Goal: Information Seeking & Learning: Stay updated

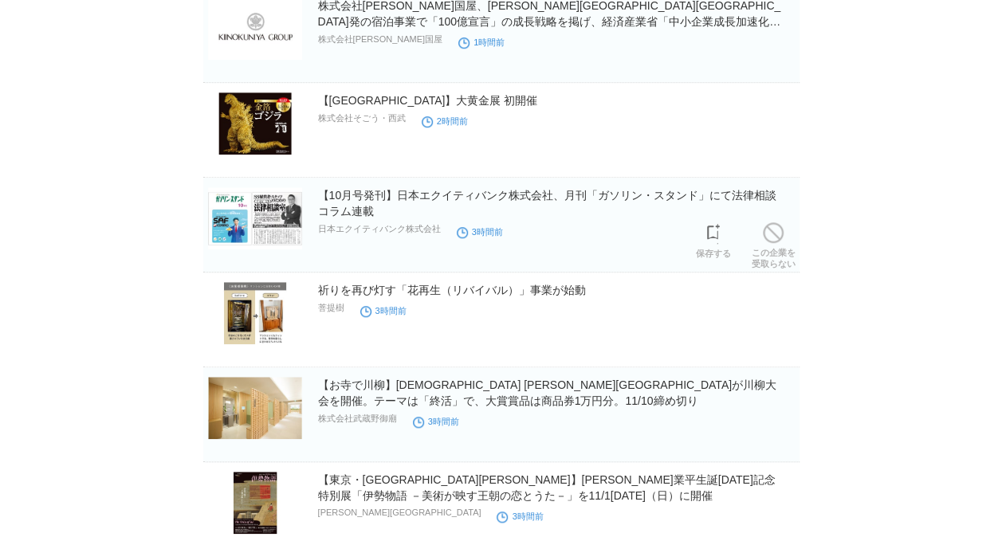
scroll to position [558, 0]
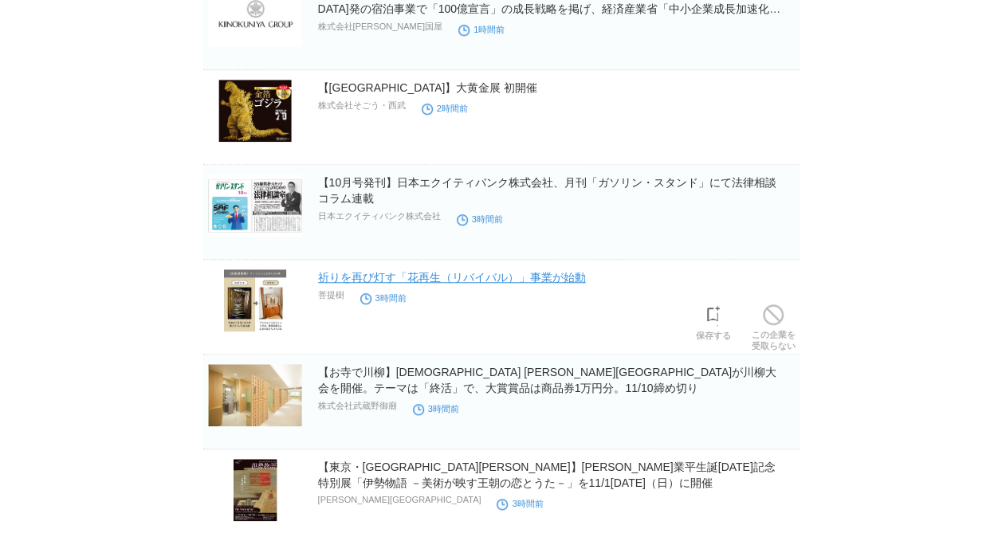
click at [408, 275] on link "祈りを再び灯す「花再生（リバイバル）」事業が始動" at bounding box center [452, 277] width 268 height 13
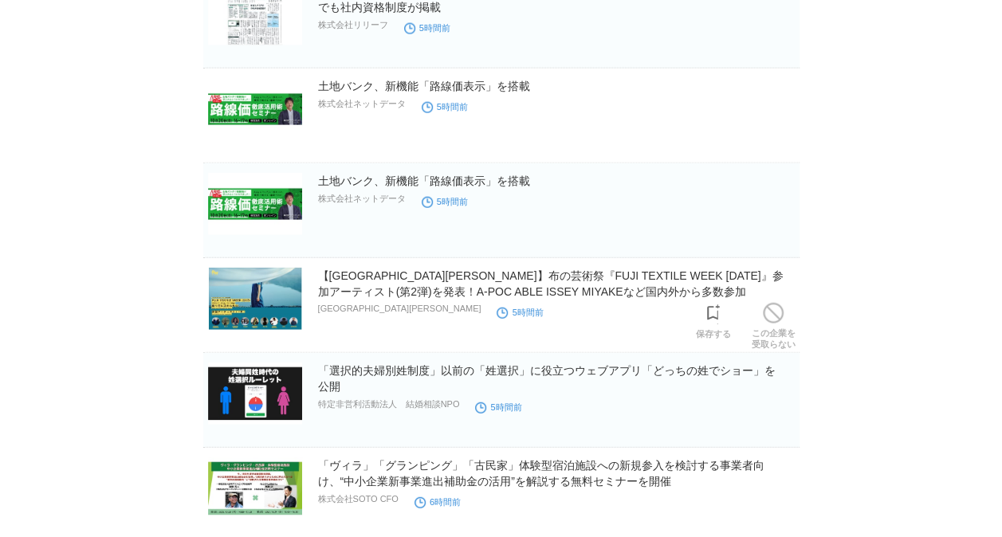
scroll to position [1910, 0]
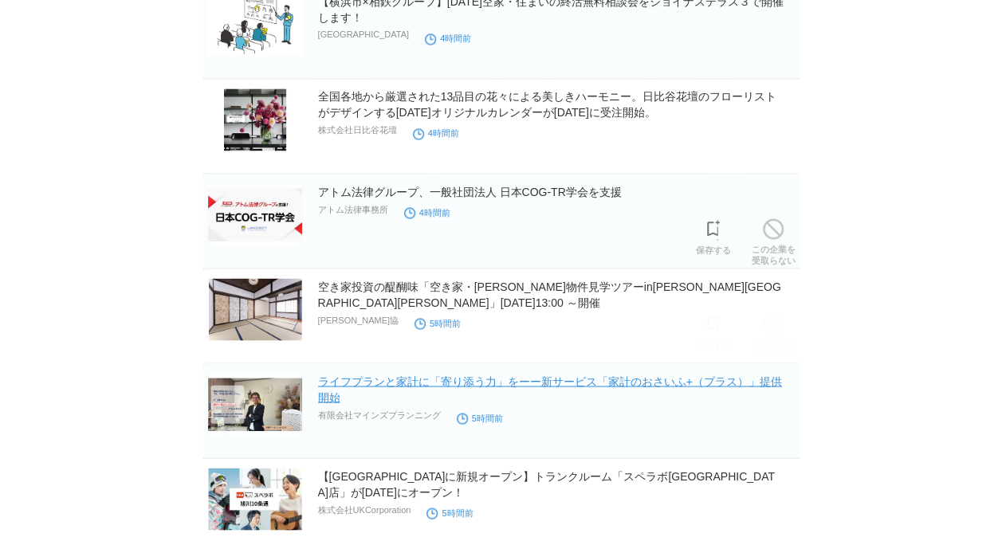
scroll to position [1355, 0]
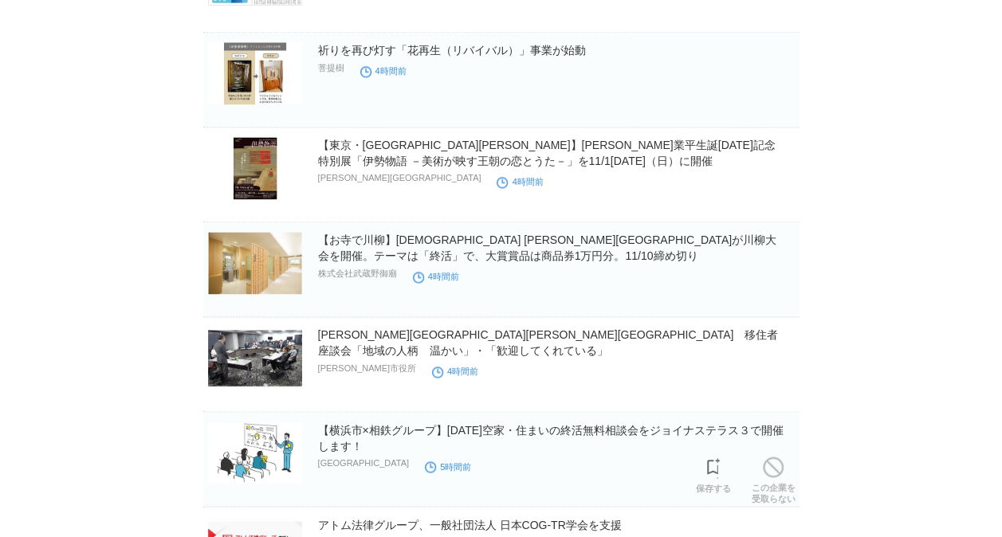
scroll to position [956, 0]
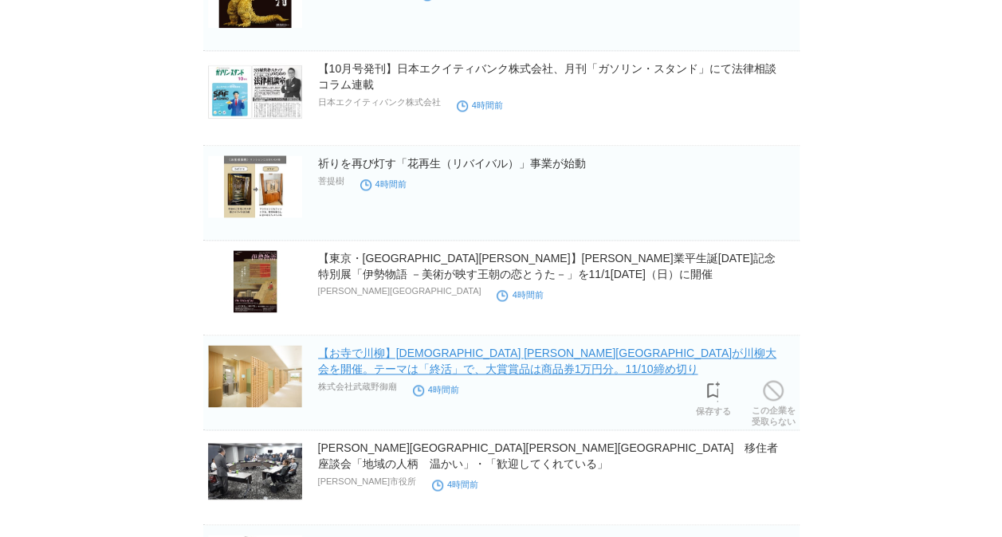
click at [591, 357] on link "【お寺で川柳】[DEMOGRAPHIC_DATA] [PERSON_NAME][GEOGRAPHIC_DATA]が川柳大会を開催。テーマは「終活」で、大賞賞品…" at bounding box center [547, 361] width 458 height 29
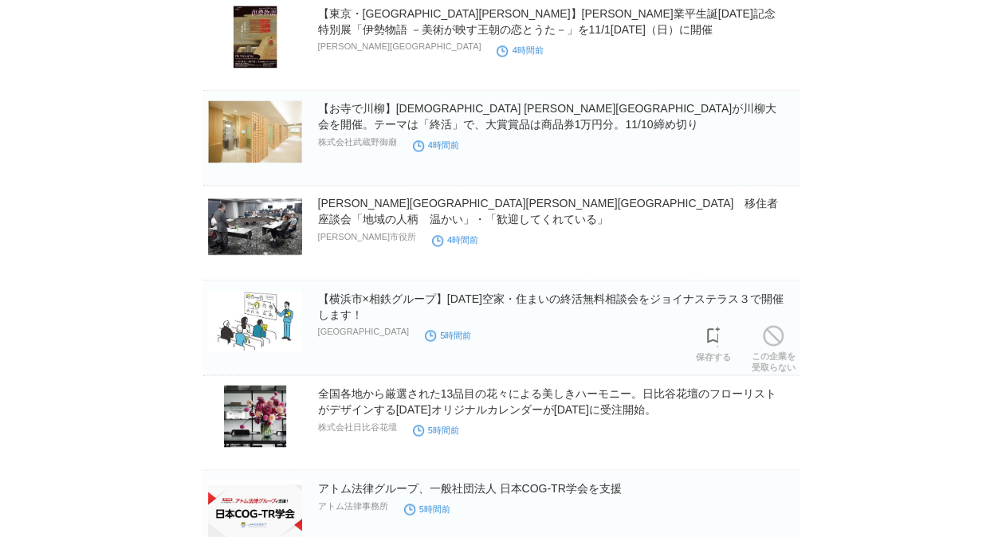
scroll to position [1193, 0]
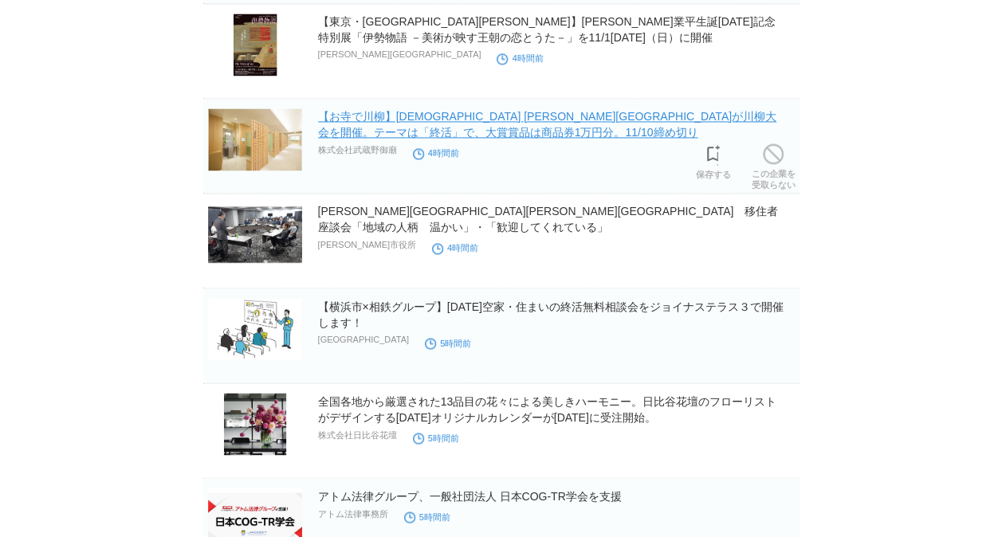
click at [449, 120] on link "【お寺で川柳】[DEMOGRAPHIC_DATA] [PERSON_NAME][GEOGRAPHIC_DATA]が川柳大会を開催。テーマは「終活」で、大賞賞品…" at bounding box center [547, 124] width 458 height 29
